Goal: Information Seeking & Learning: Find specific fact

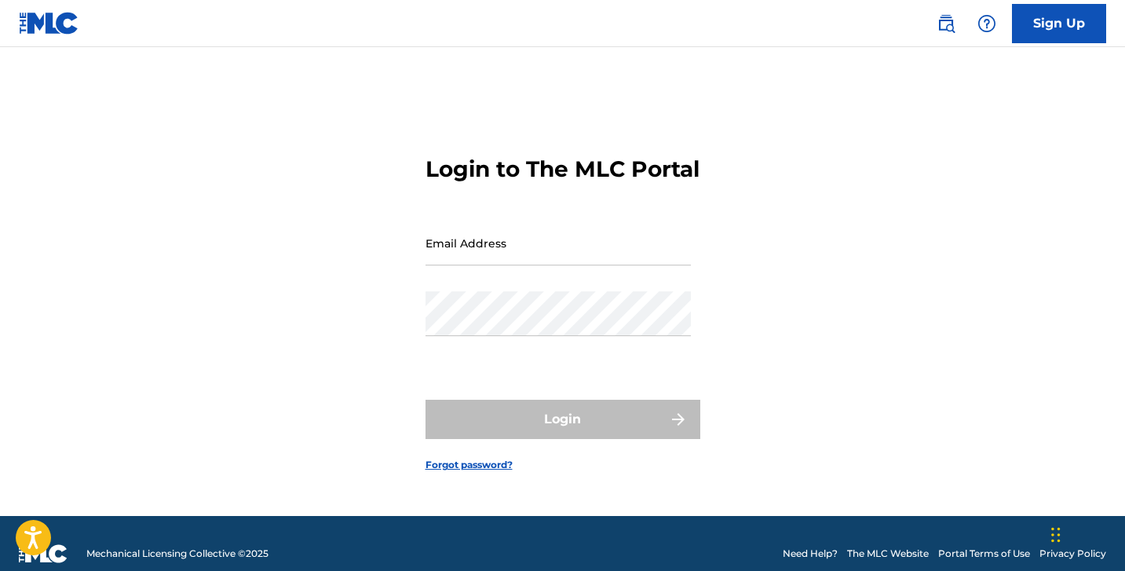
click at [518, 265] on input "Email Address" at bounding box center [558, 243] width 265 height 45
type input "[PERSON_NAME][EMAIL_ADDRESS][DOMAIN_NAME]"
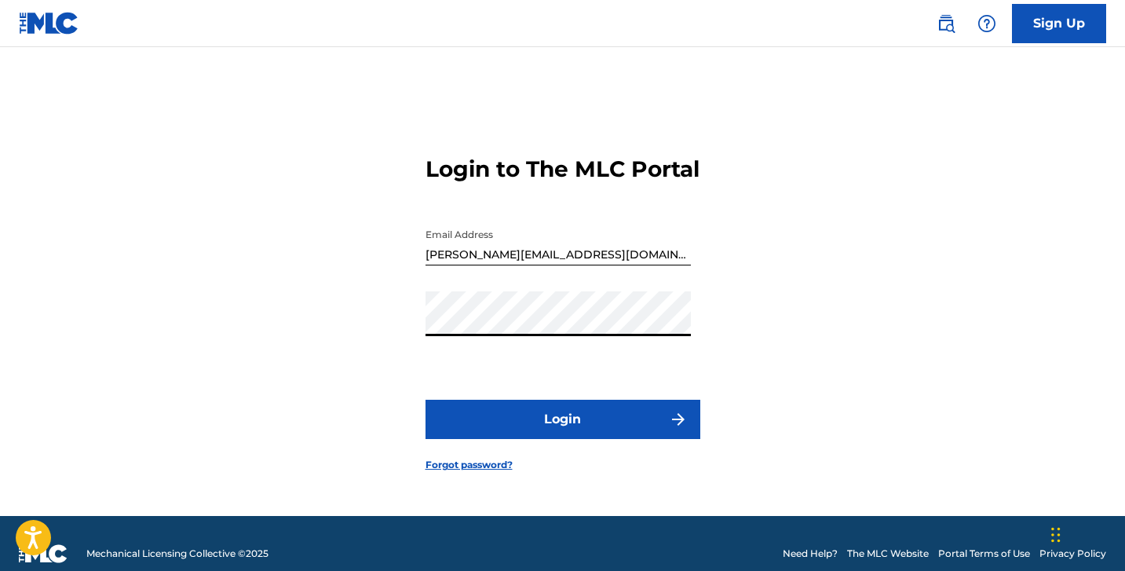
click at [536, 436] on button "Login" at bounding box center [563, 419] width 275 height 39
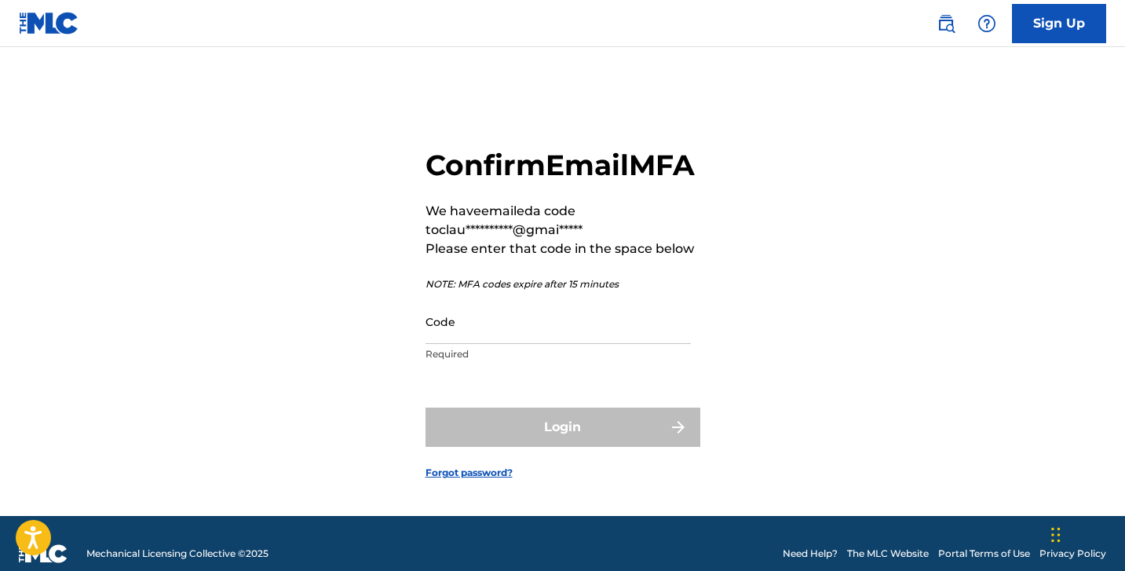
click at [603, 344] on input "Code" at bounding box center [558, 321] width 265 height 45
paste input "711203"
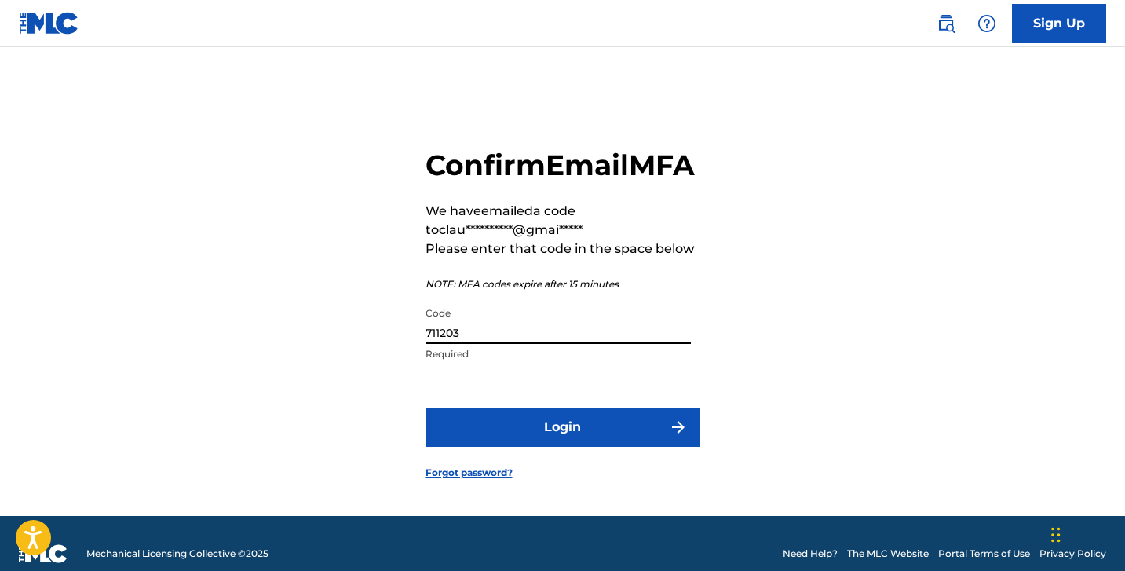
type input "711203"
click at [573, 447] on button "Login" at bounding box center [563, 427] width 275 height 39
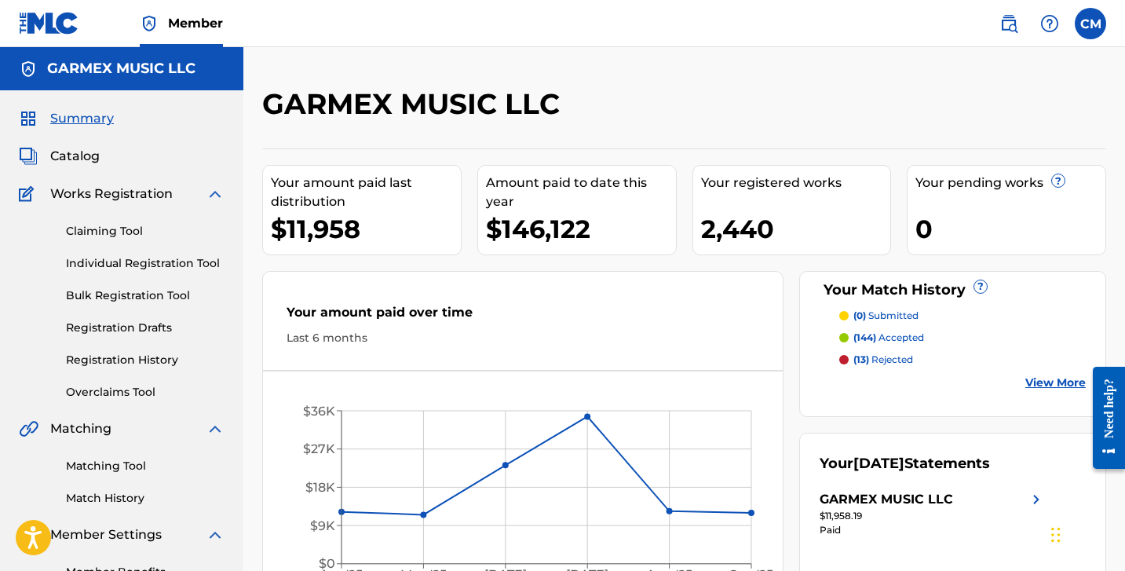
click at [85, 158] on span "Catalog" at bounding box center [74, 156] width 49 height 19
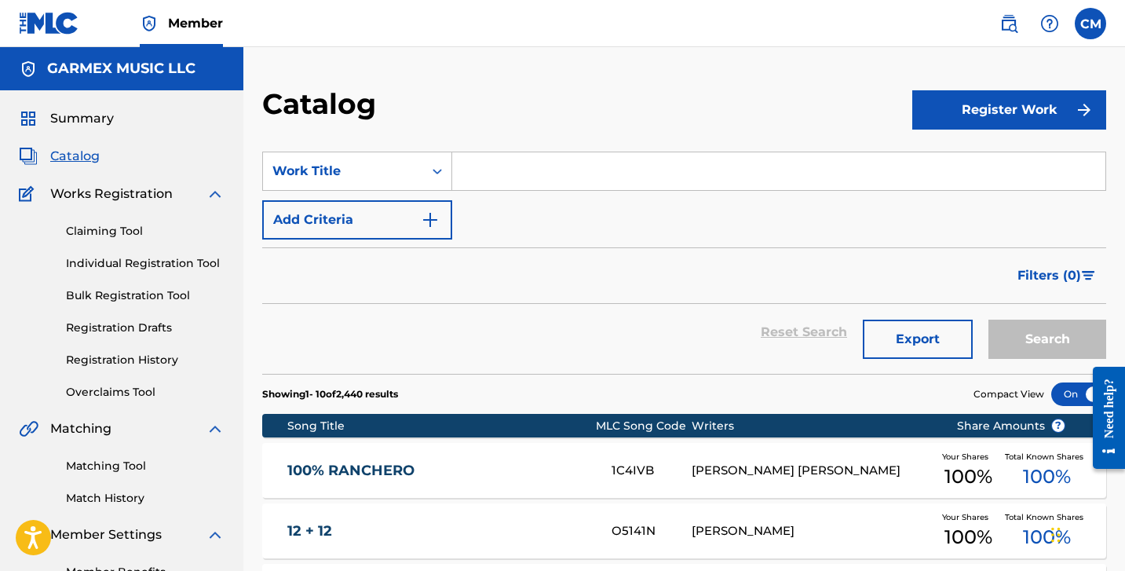
click at [496, 178] on input "Search Form" at bounding box center [778, 171] width 653 height 38
paste input "HAY QUE TENERLOS BIEN PUESTOS"
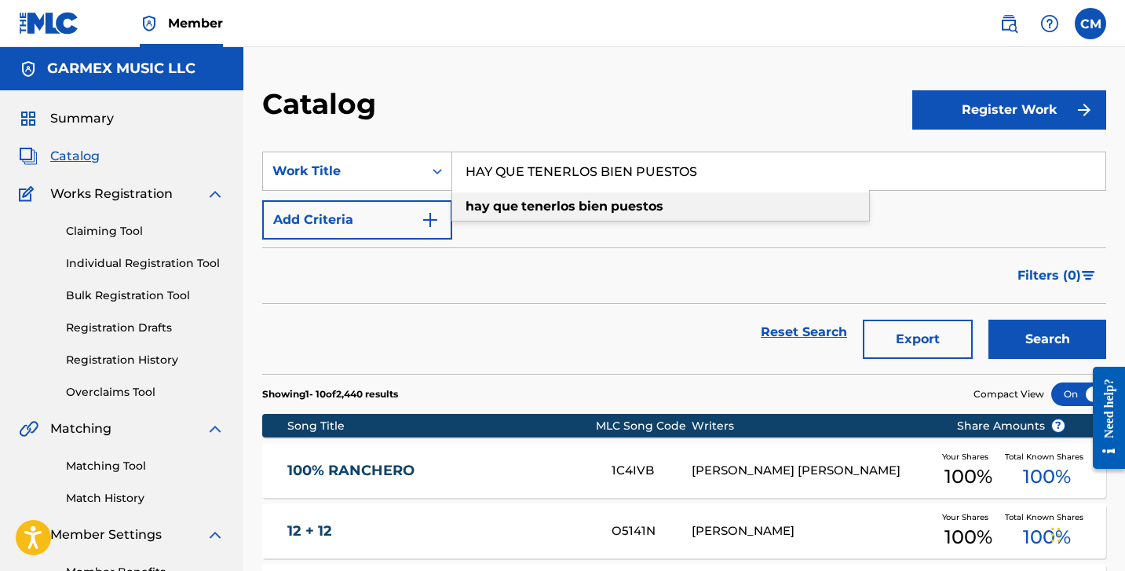
click at [471, 208] on strong "hay" at bounding box center [478, 206] width 24 height 15
type input "hay que tenerlos bien puestos"
click at [1032, 340] on button "Search" at bounding box center [1048, 339] width 118 height 39
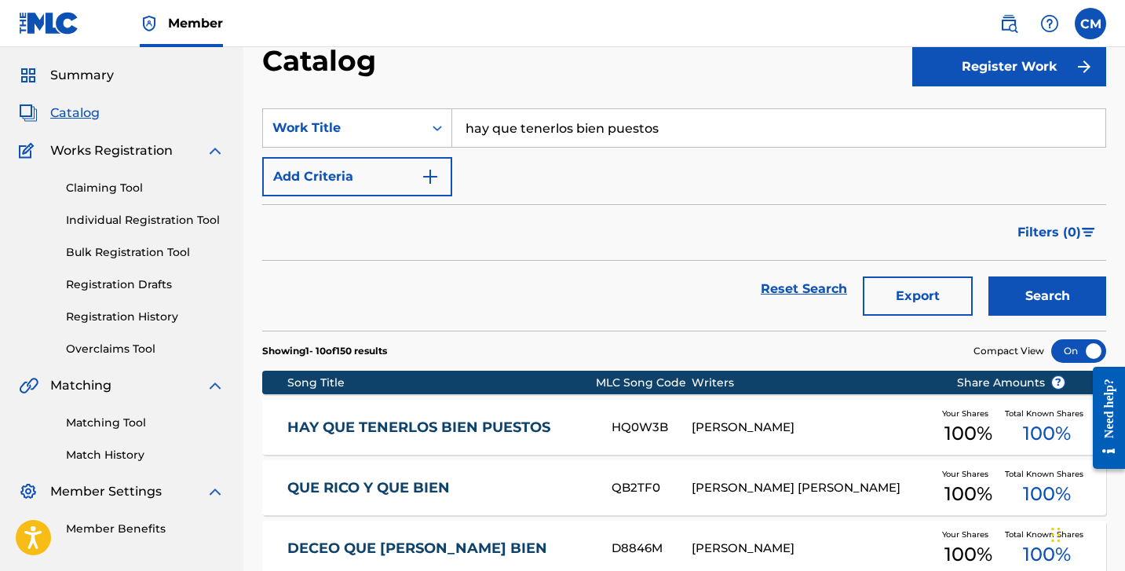
scroll to position [45, 0]
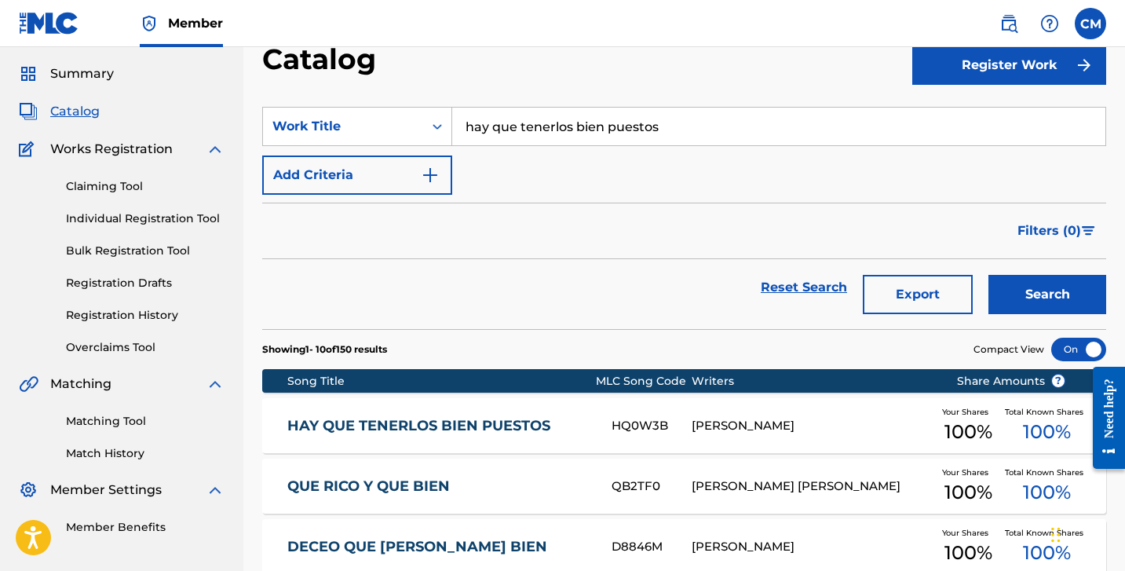
click at [618, 421] on div "HQ0W3B" at bounding box center [652, 426] width 80 height 18
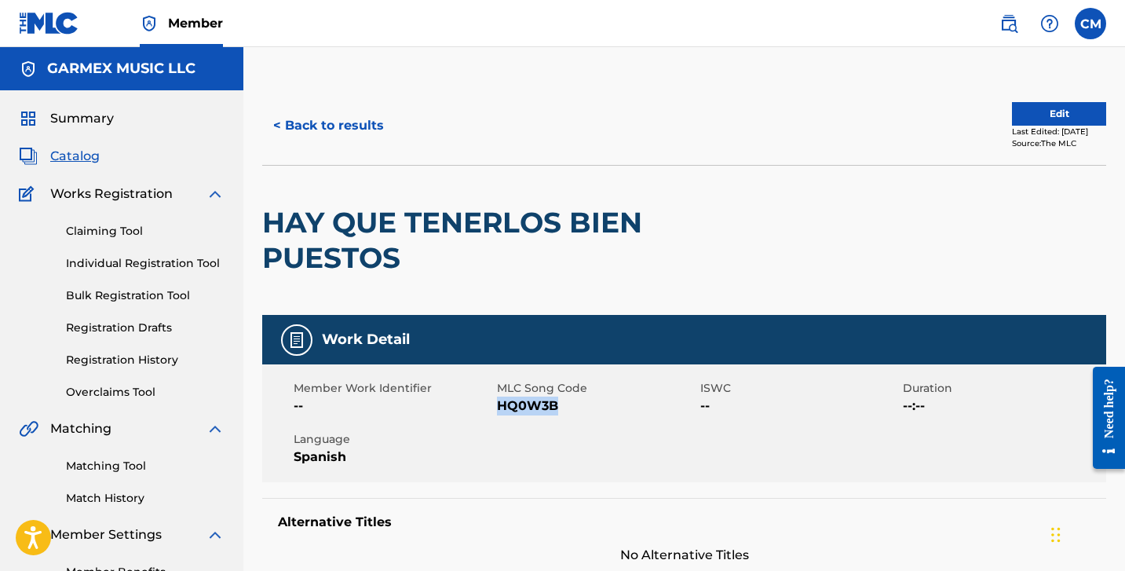
drag, startPoint x: 500, startPoint y: 407, endPoint x: 557, endPoint y: 412, distance: 57.5
click at [557, 412] on span "HQ0W3B" at bounding box center [596, 406] width 199 height 19
copy span "HQ0W3B"
click at [322, 130] on button "< Back to results" at bounding box center [328, 125] width 133 height 39
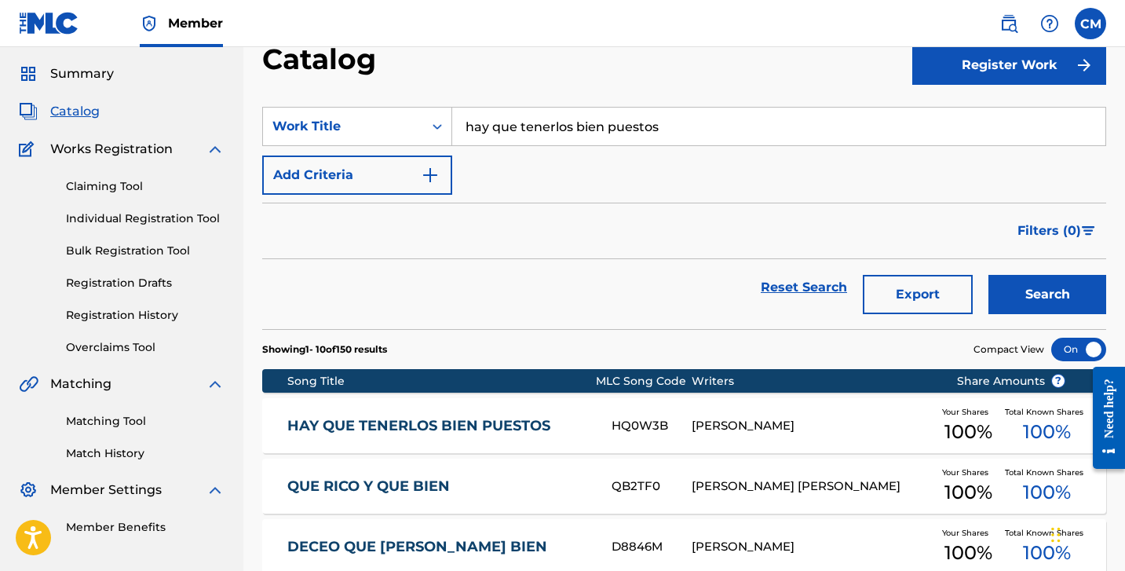
drag, startPoint x: 509, startPoint y: 123, endPoint x: 488, endPoint y: 121, distance: 21.3
click at [488, 121] on input "hay que tenerlos bien puestos" at bounding box center [778, 127] width 653 height 38
type input "h"
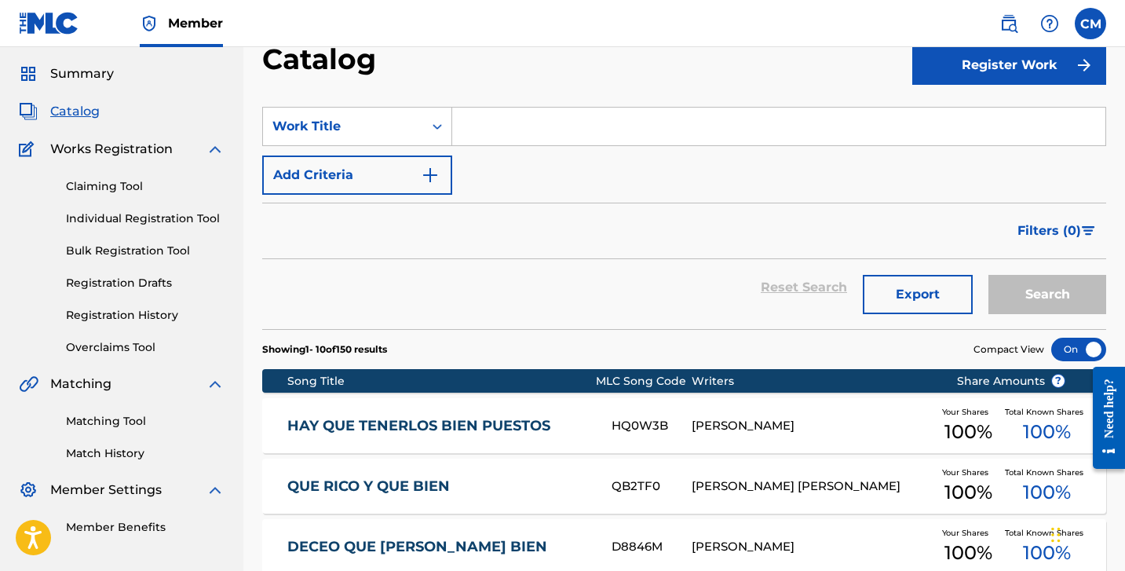
paste input "HISTORIAS DE UN BAR"
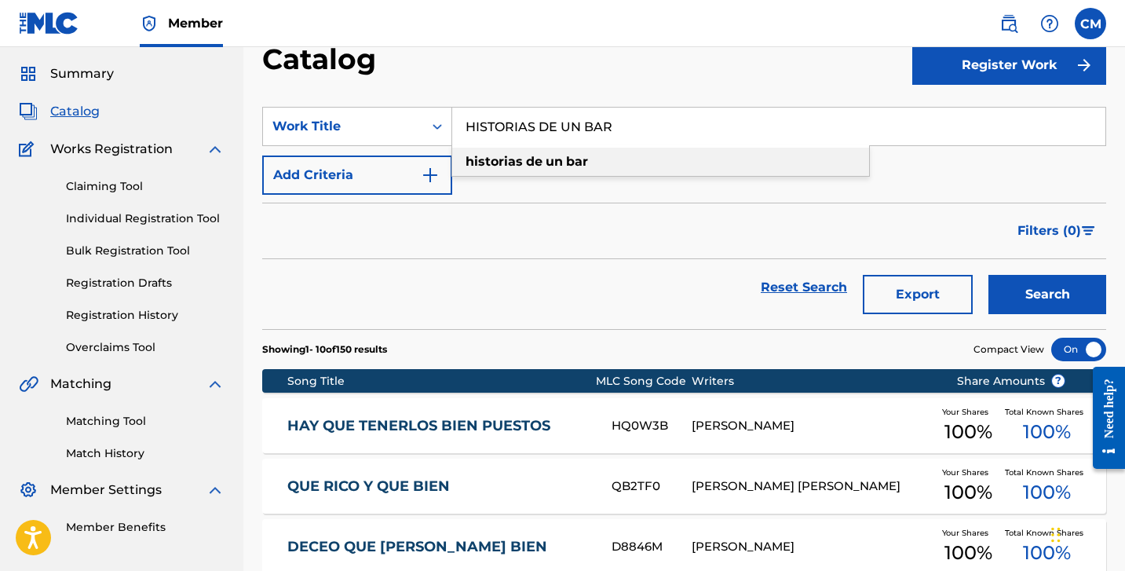
click at [518, 163] on strong "historias" at bounding box center [494, 161] width 57 height 15
type input "historias de un bar"
click at [1078, 301] on button "Search" at bounding box center [1048, 294] width 118 height 39
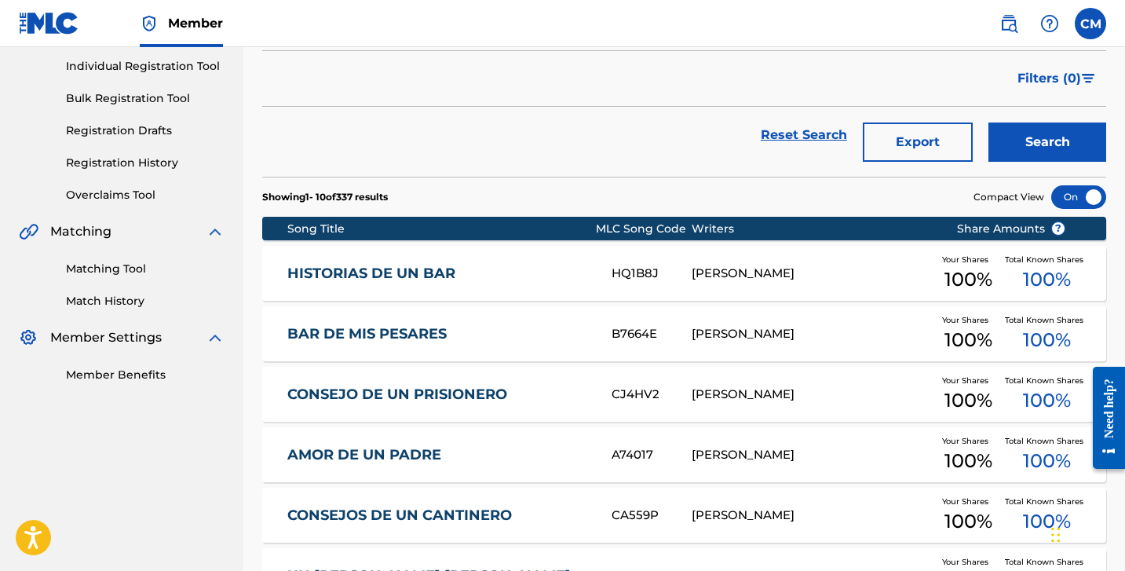
scroll to position [196, 0]
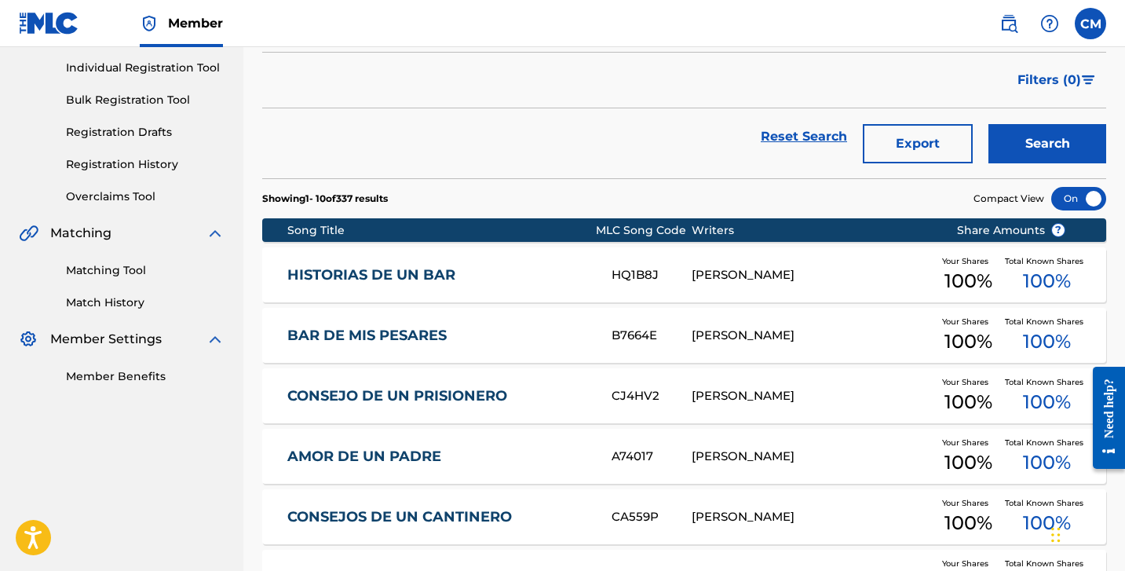
click at [647, 276] on div "HQ1B8J" at bounding box center [652, 275] width 80 height 18
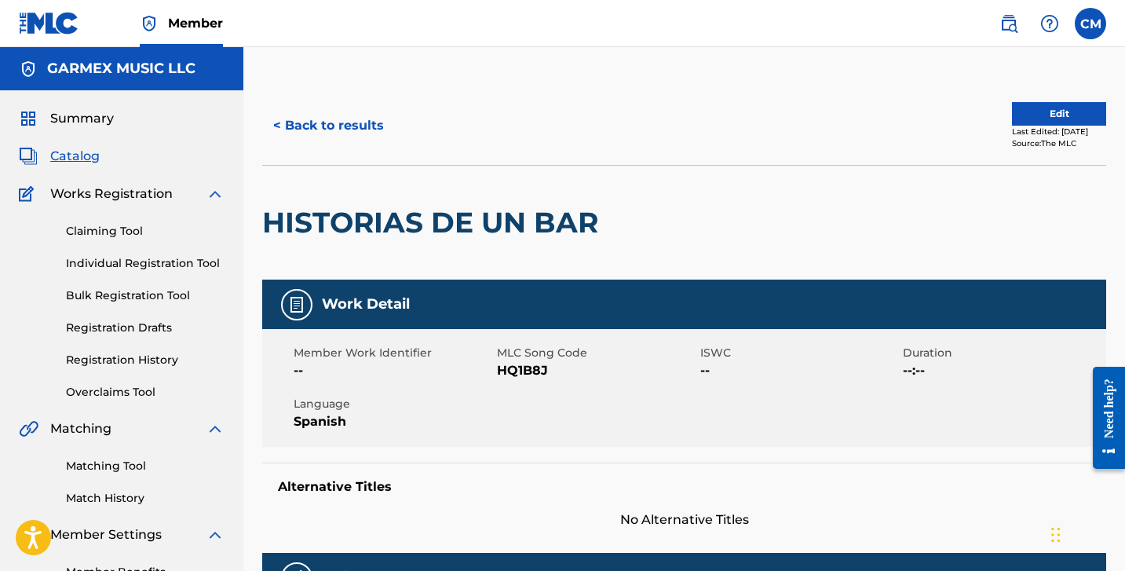
click at [522, 370] on span "HQ1B8J" at bounding box center [596, 370] width 199 height 19
copy span "HQ1B8J"
click at [348, 118] on button "< Back to results" at bounding box center [328, 125] width 133 height 39
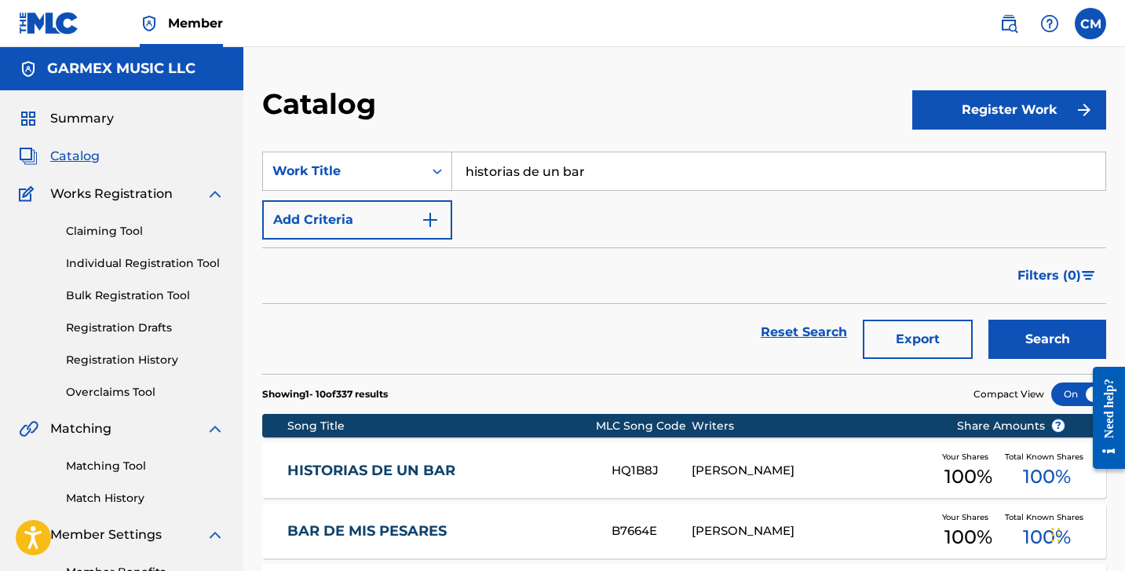
drag, startPoint x: 600, startPoint y: 173, endPoint x: 424, endPoint y: 139, distance: 179.1
click at [424, 139] on section "SearchWithCriteria8a79b9b5-f0cd-4046-805b-b241370a6f48 Work Title historias de …" at bounding box center [684, 253] width 844 height 241
paste input "UNA NOCHE MAS"
type input "UNA NOCHE MAS"
click at [1025, 335] on button "Search" at bounding box center [1048, 339] width 118 height 39
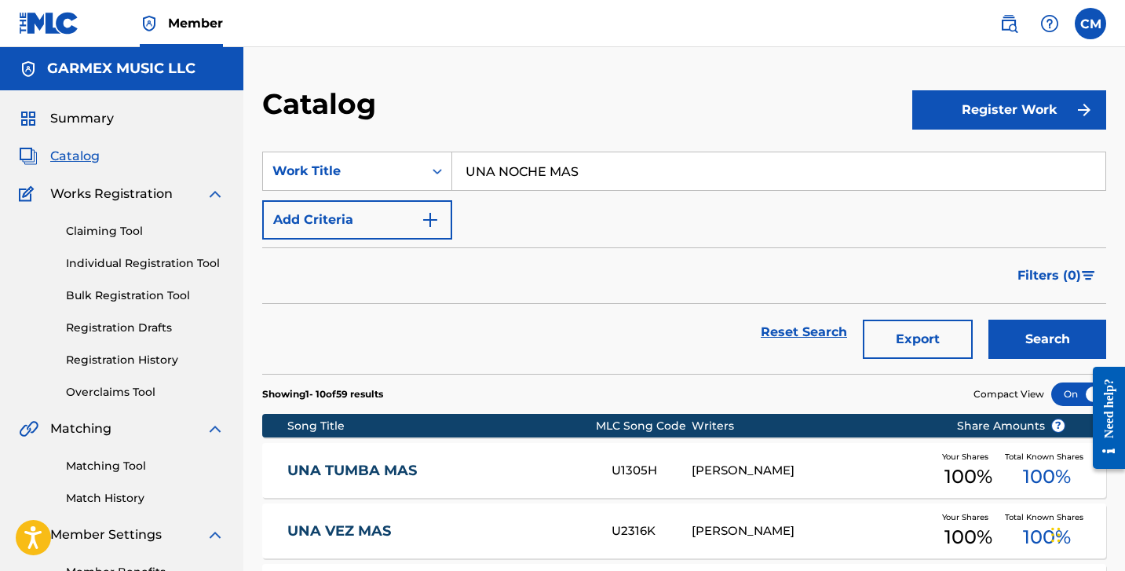
click at [67, 156] on span "Catalog" at bounding box center [74, 156] width 49 height 19
click at [82, 116] on span "Summary" at bounding box center [82, 118] width 64 height 19
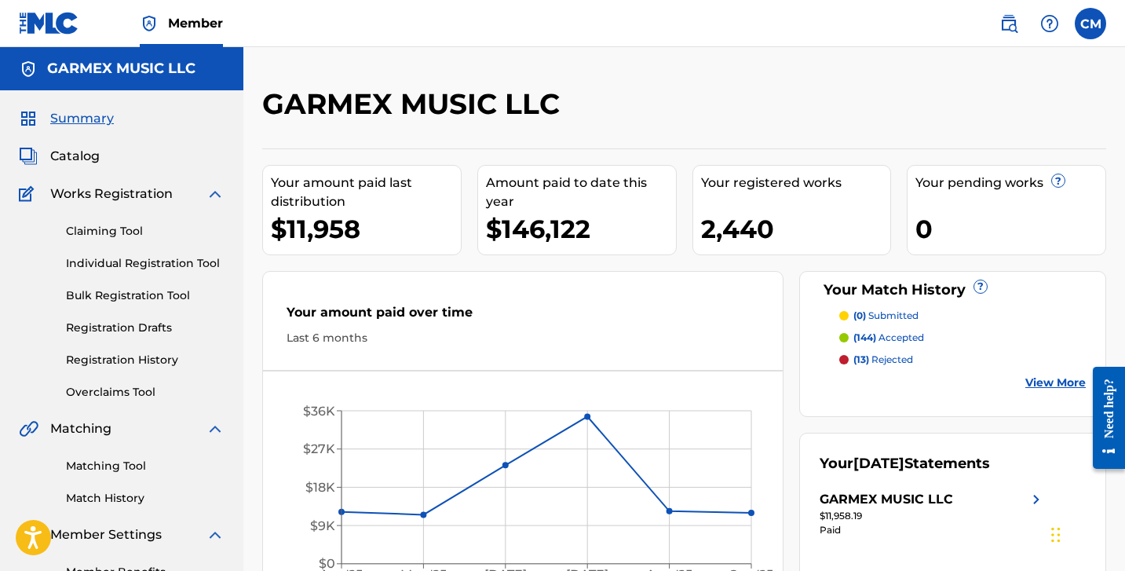
click at [1057, 382] on link "View More" at bounding box center [1056, 383] width 60 height 16
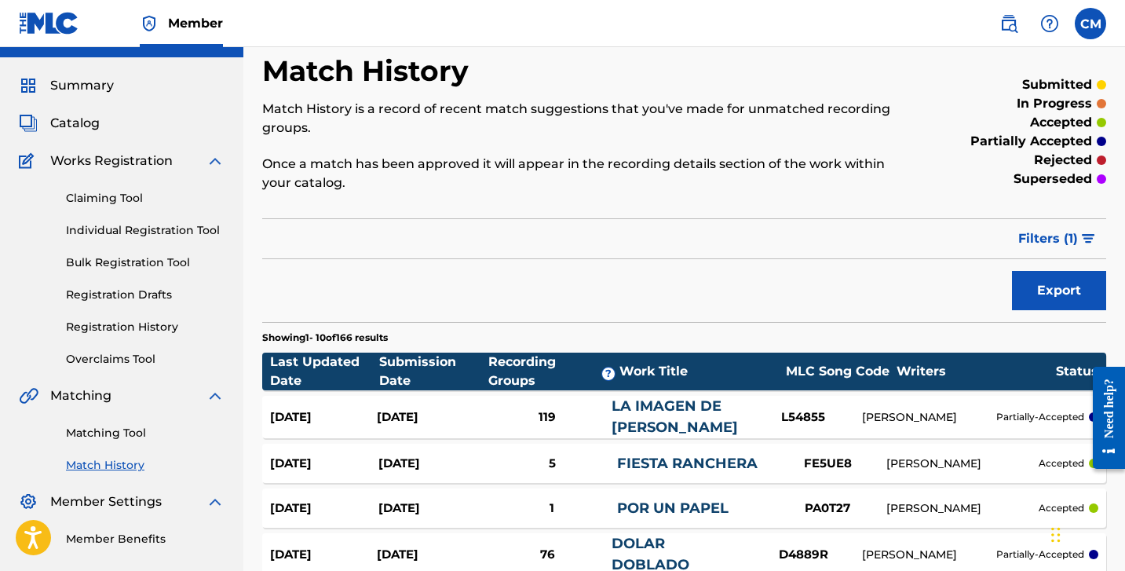
scroll to position [13, 0]
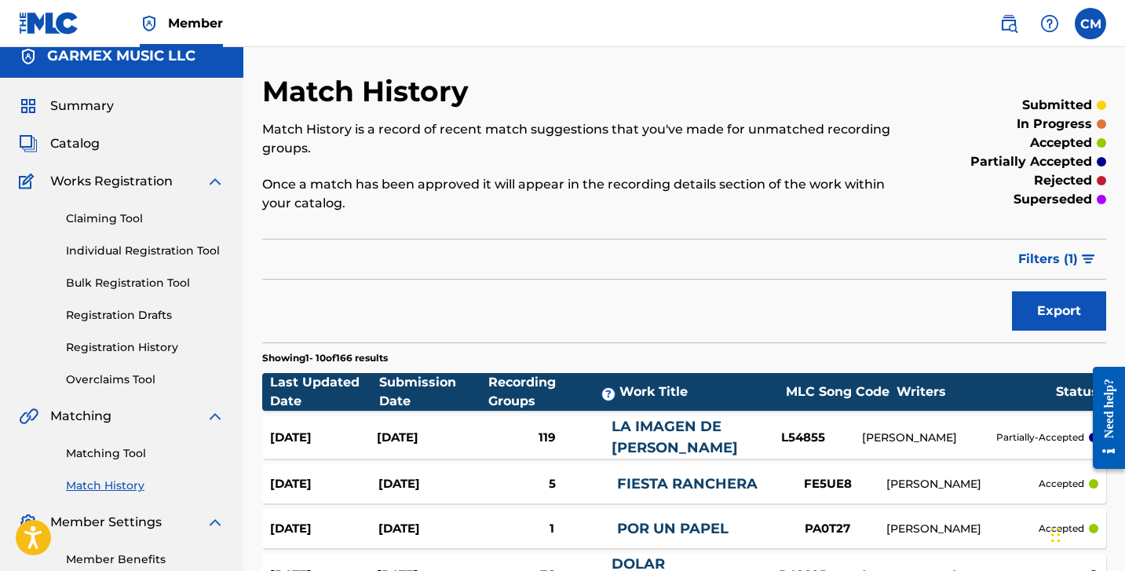
click at [88, 148] on span "Catalog" at bounding box center [74, 143] width 49 height 19
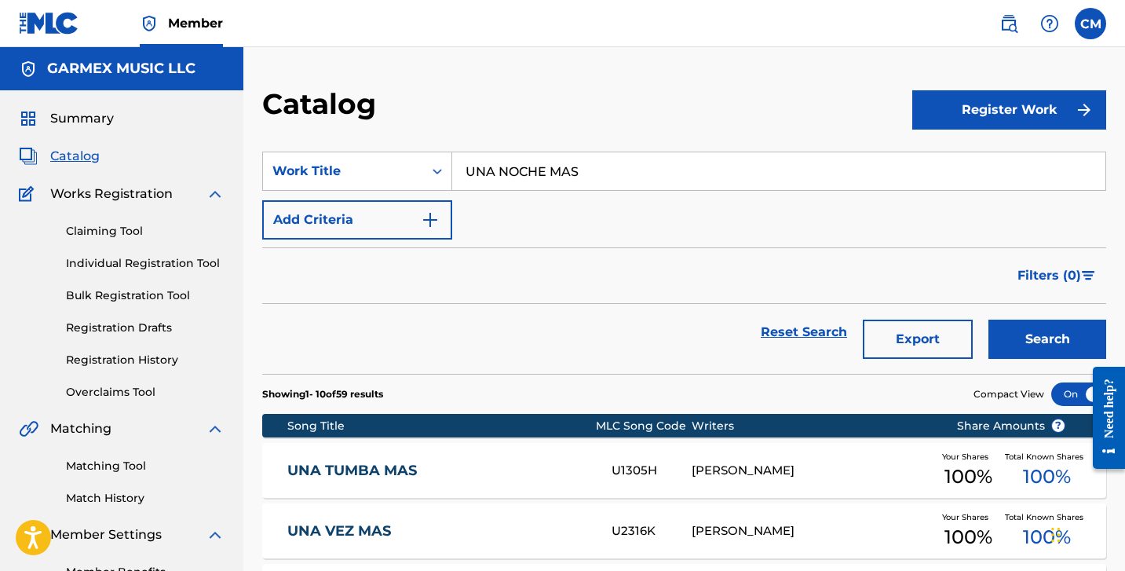
click at [91, 123] on span "Summary" at bounding box center [82, 118] width 64 height 19
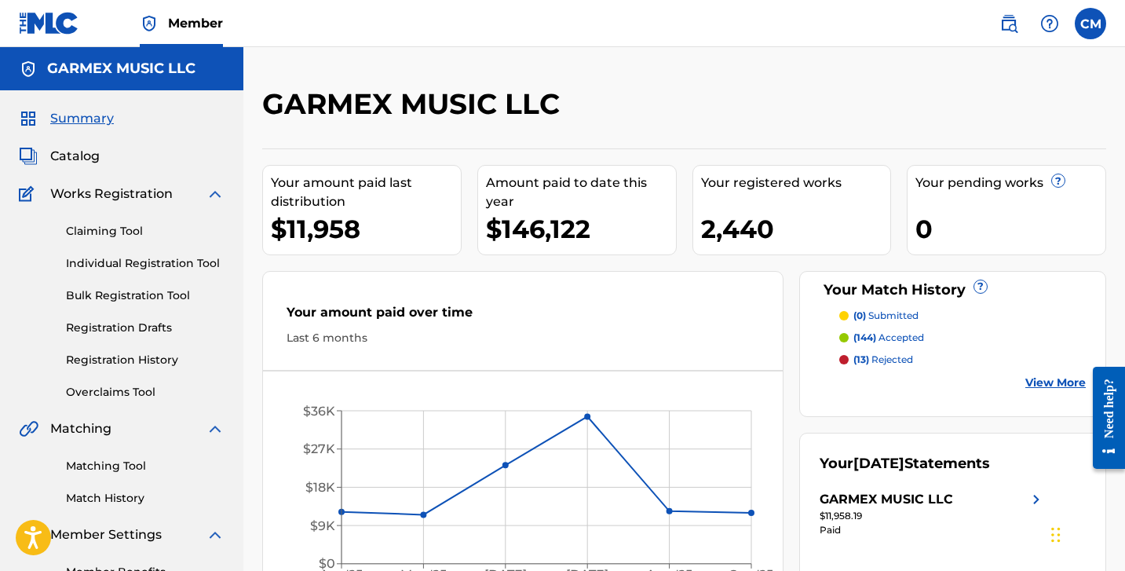
click at [894, 361] on p "(13) rejected" at bounding box center [884, 360] width 60 height 14
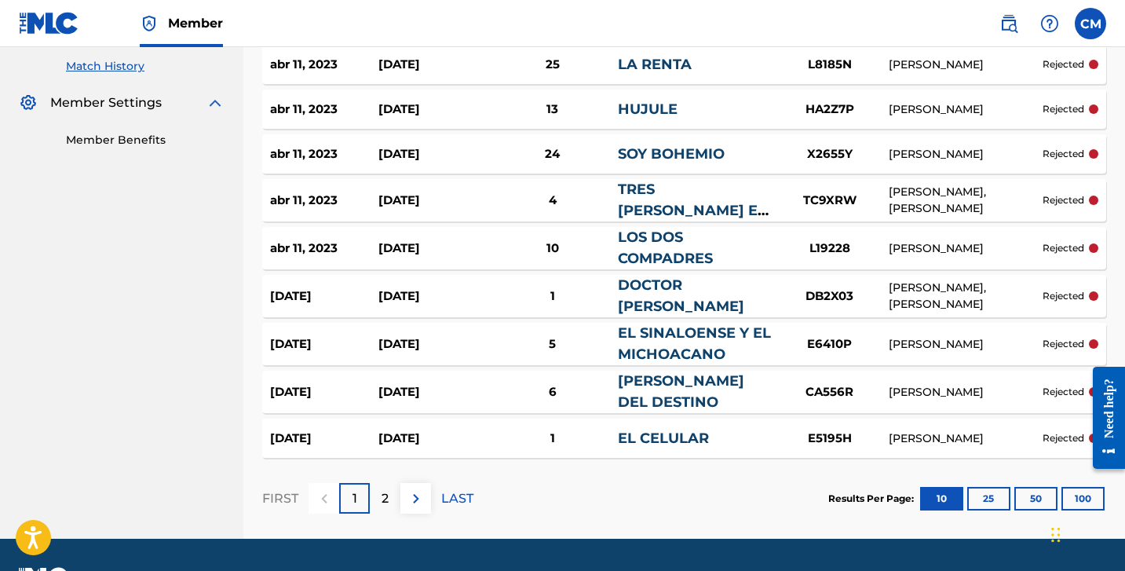
scroll to position [434, 0]
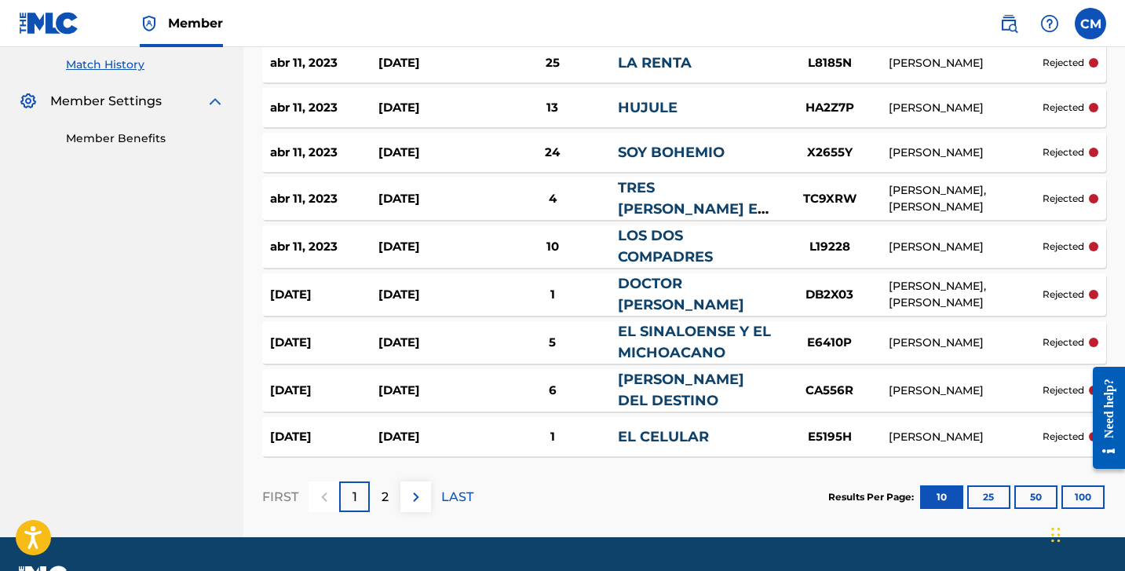
click at [416, 494] on img at bounding box center [416, 497] width 19 height 19
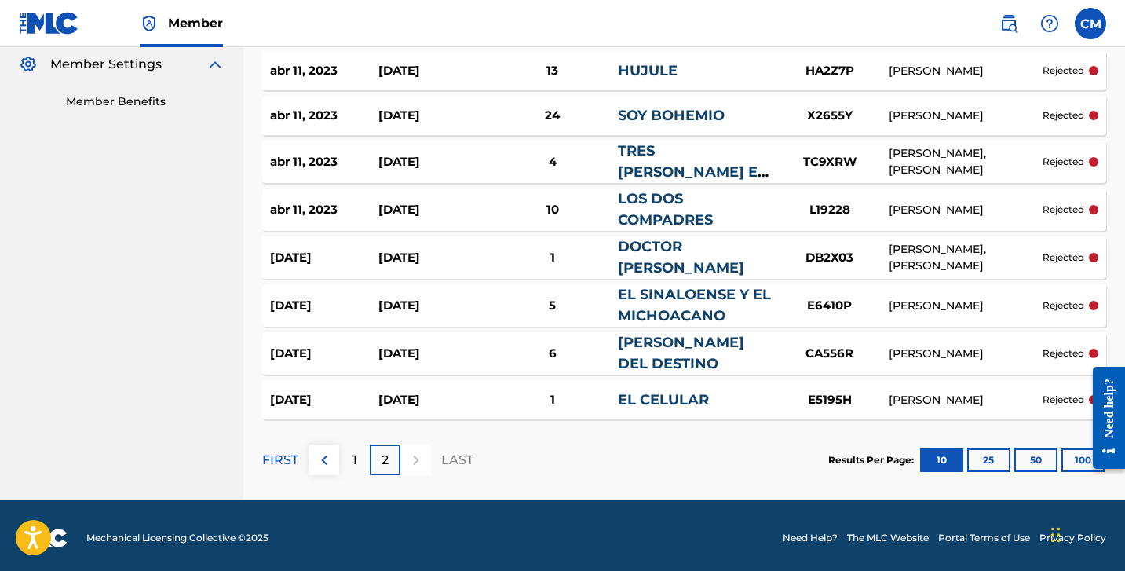
scroll to position [469, 0]
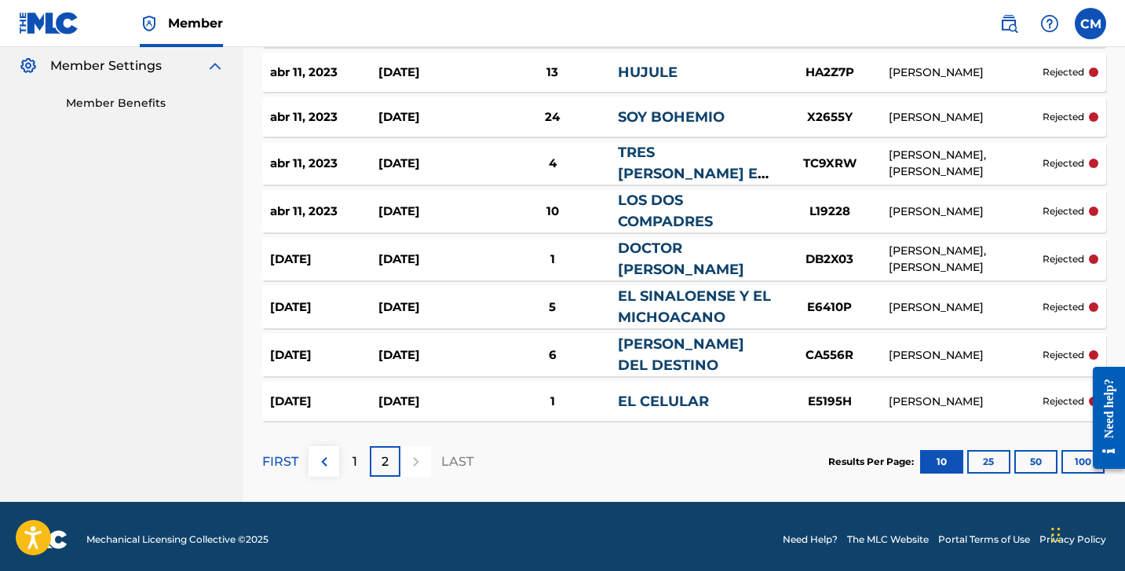
click at [348, 452] on div "1" at bounding box center [354, 461] width 31 height 31
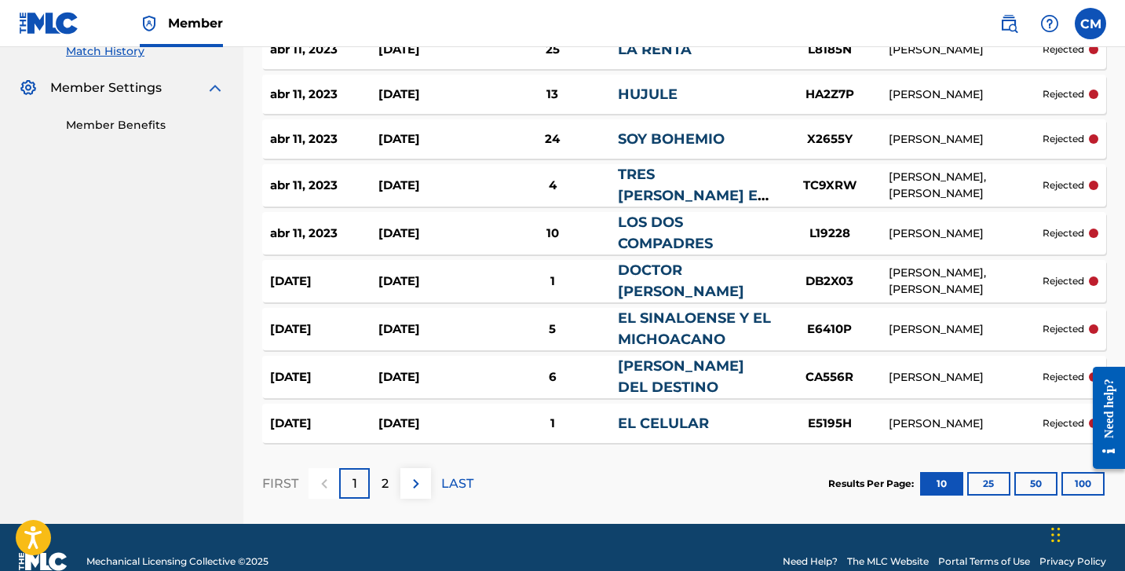
scroll to position [449, 0]
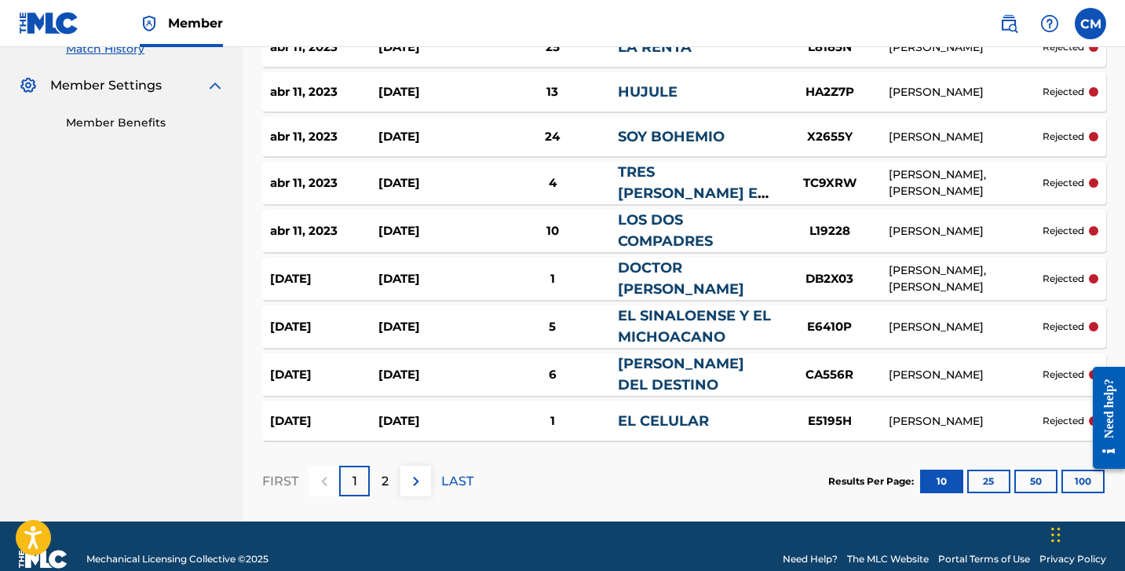
click at [387, 476] on p "2" at bounding box center [385, 481] width 7 height 19
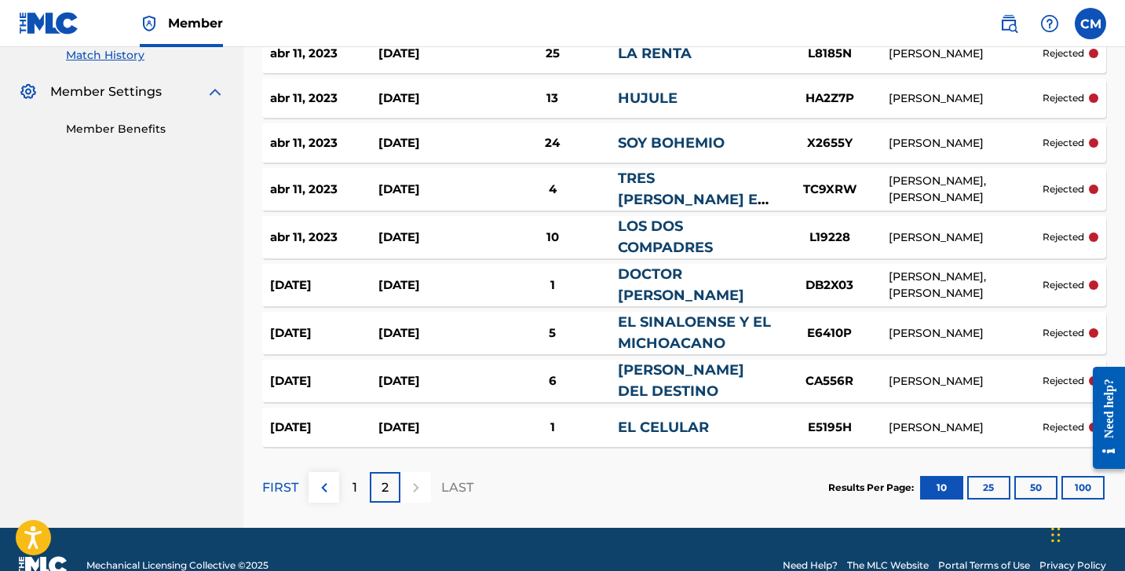
scroll to position [445, 0]
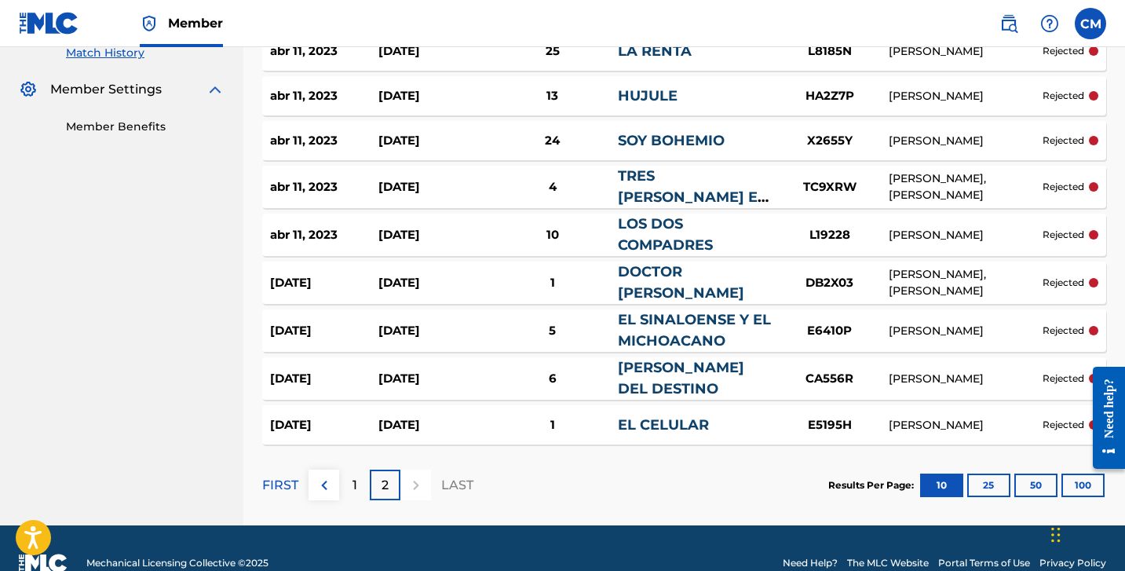
click at [1000, 487] on button "25" at bounding box center [989, 486] width 43 height 24
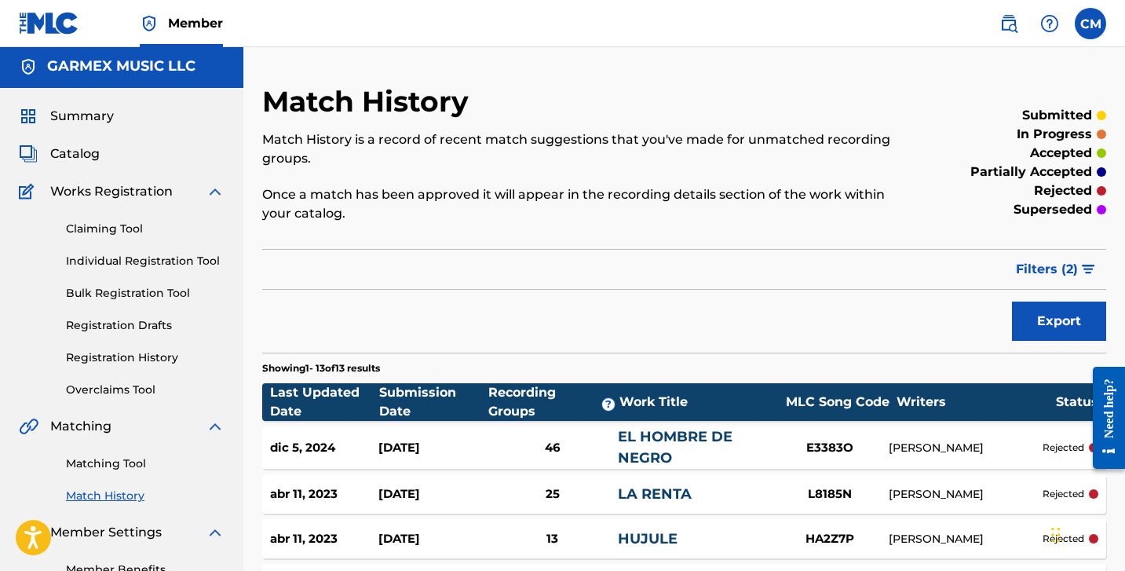
scroll to position [1, 0]
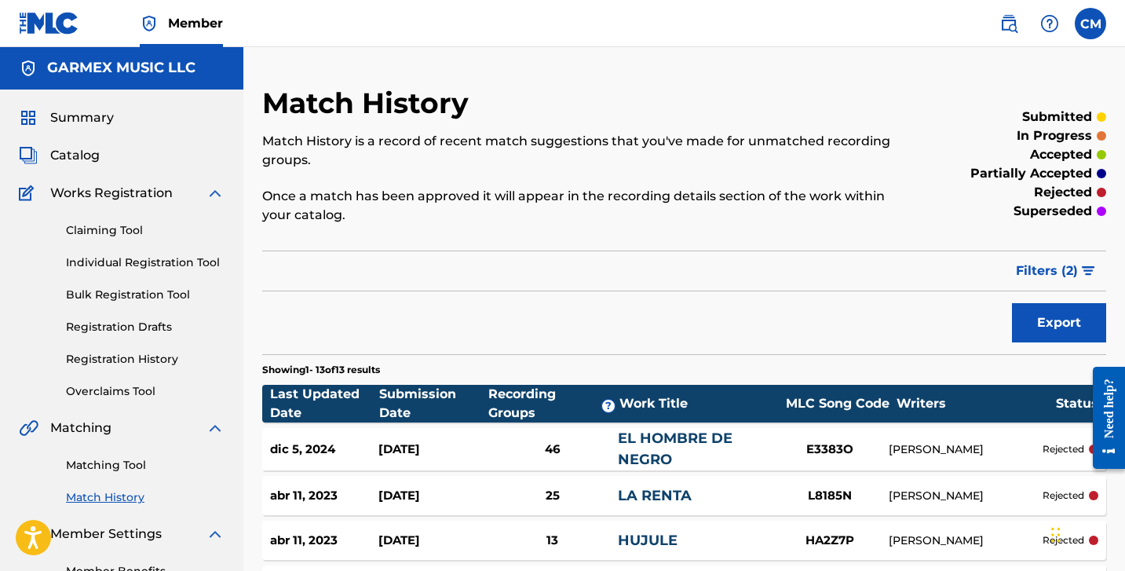
click at [69, 152] on span "Catalog" at bounding box center [74, 155] width 49 height 19
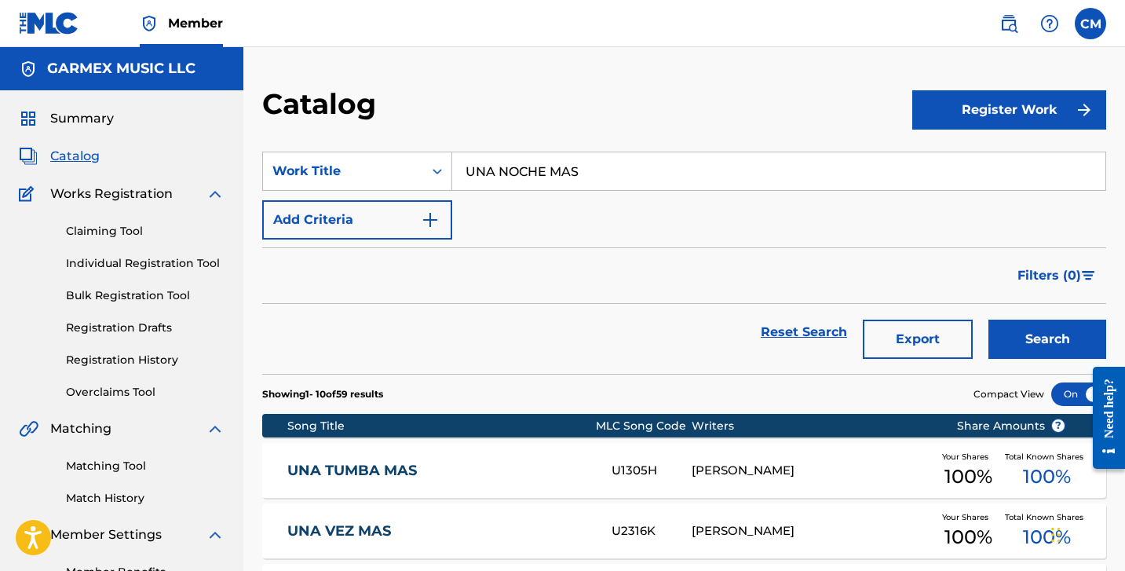
drag, startPoint x: 512, startPoint y: 161, endPoint x: 403, endPoint y: 147, distance: 110.1
click at [403, 147] on section "SearchWithCriteria8a79b9b5-f0cd-4046-805b-b241370a6f48 Work Title UNA NOCHE MAS…" at bounding box center [684, 253] width 844 height 241
paste input "DEJAME PISTEAR"
click at [503, 204] on strong "dejame" at bounding box center [490, 206] width 49 height 15
type input "dejame pistear"
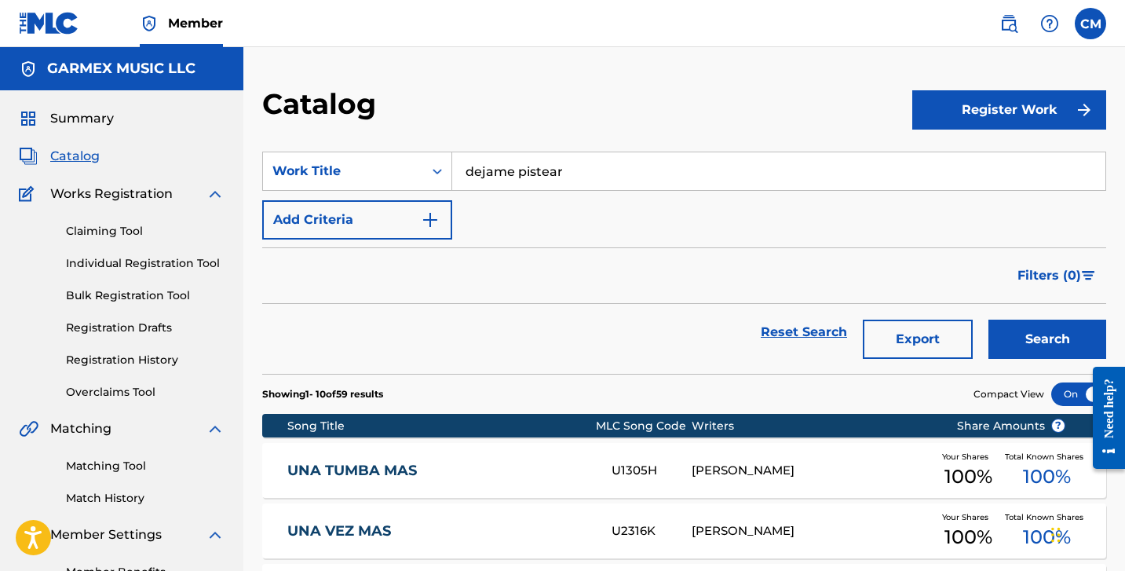
click at [1036, 339] on button "Search" at bounding box center [1048, 339] width 118 height 39
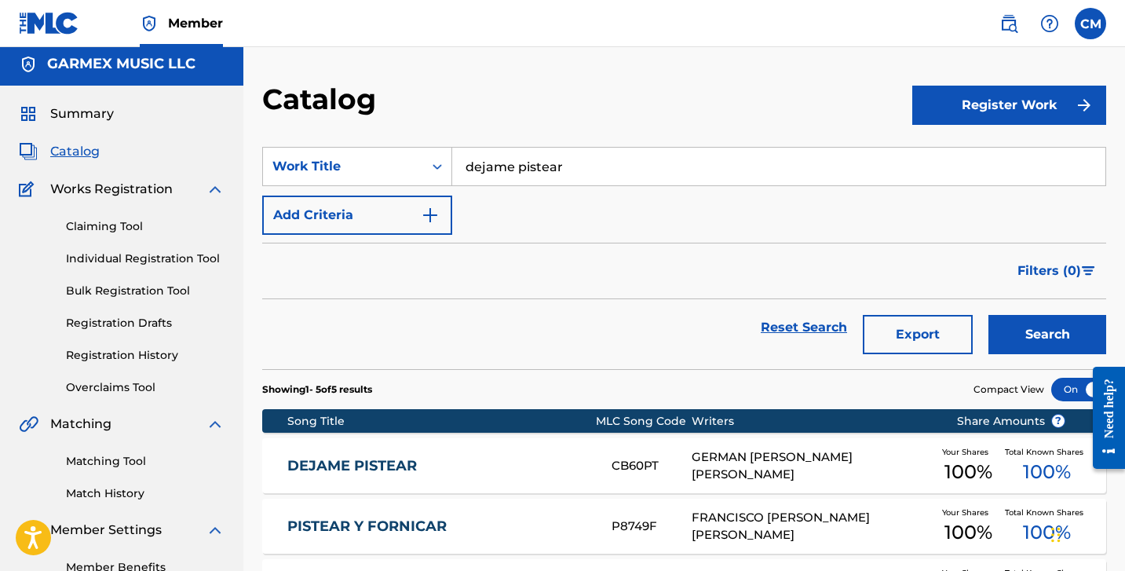
scroll to position [5, 0]
click at [641, 457] on div "CB60PT" at bounding box center [652, 466] width 80 height 18
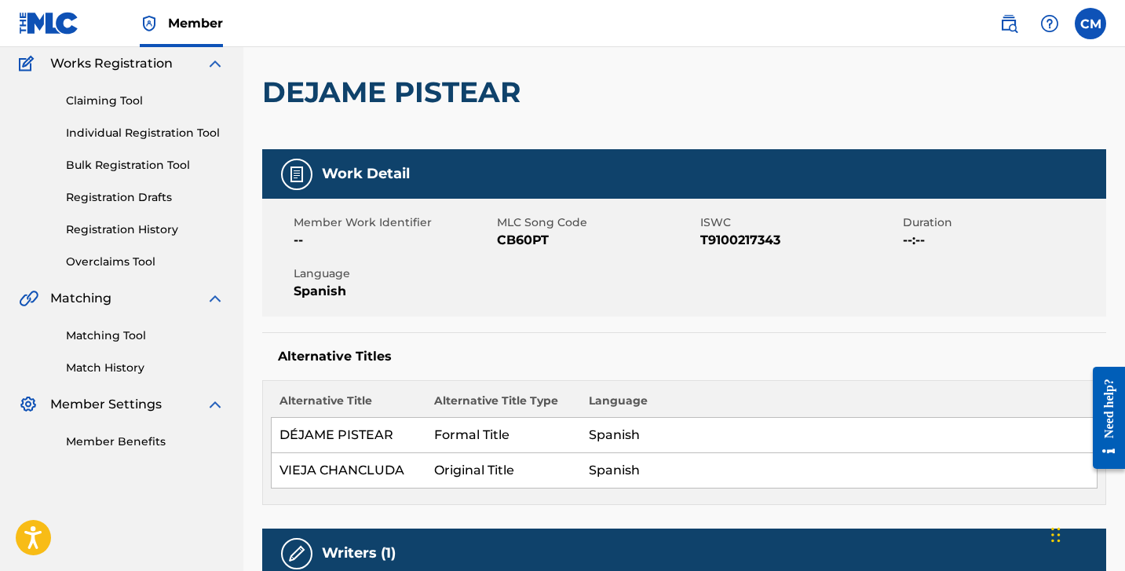
scroll to position [112, 0]
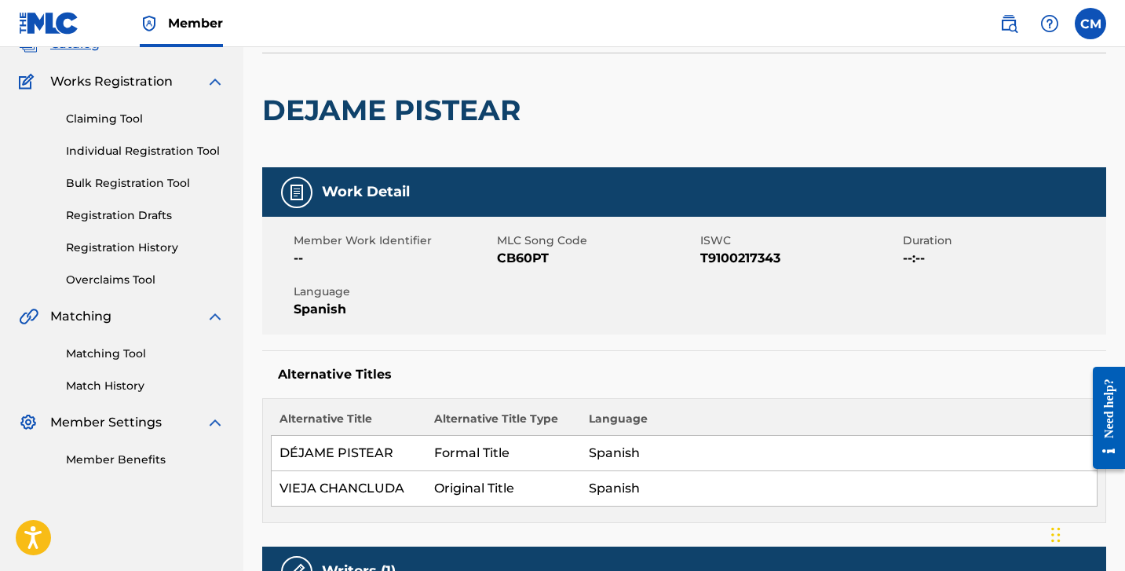
click at [512, 260] on span "CB60PT" at bounding box center [596, 258] width 199 height 19
copy span "CB60PT"
